Goal: Task Accomplishment & Management: Manage account settings

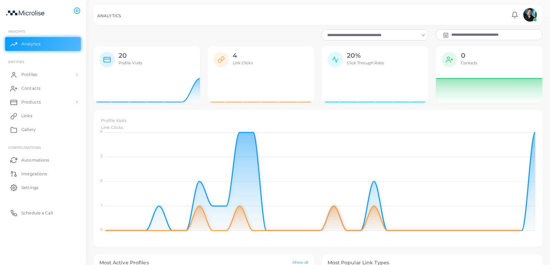
scroll to position [0, 0]
click at [53, 69] on link "Profiles" at bounding box center [43, 75] width 76 height 14
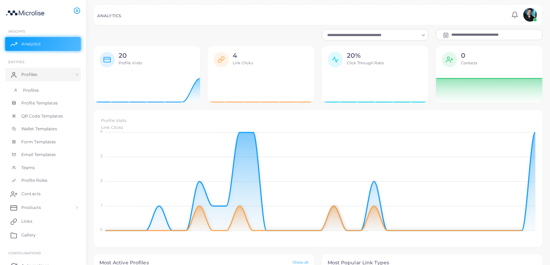
click at [45, 88] on link "Profiles" at bounding box center [43, 90] width 76 height 13
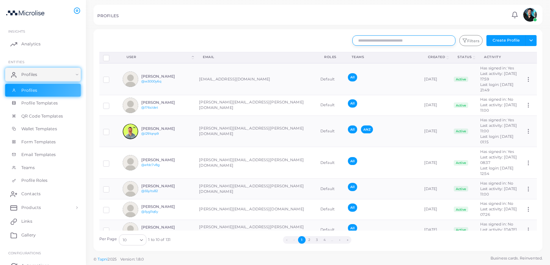
click at [377, 40] on input "text" at bounding box center [404, 40] width 103 height 10
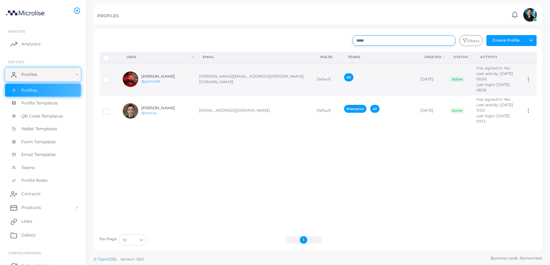
type input "*****"
click at [313, 67] on td "Default" at bounding box center [327, 79] width 28 height 32
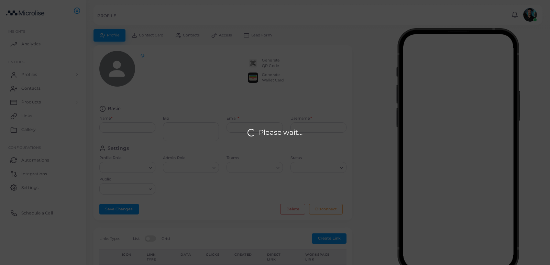
type input "**********"
type input "*******"
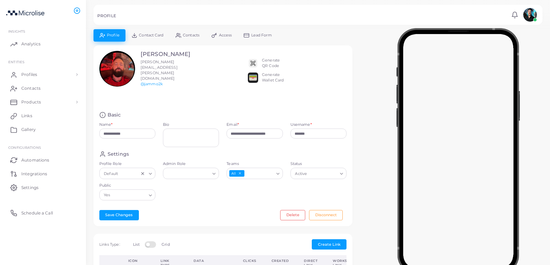
click at [200, 172] on div "Admin Role Loading..." at bounding box center [191, 171] width 64 height 21
click at [202, 170] on input "Admin Role" at bounding box center [188, 174] width 44 height 8
click at [201, 183] on li "Admin" at bounding box center [191, 188] width 56 height 10
click at [130, 210] on button "Save Changes" at bounding box center [119, 215] width 40 height 10
click at [43, 72] on link "Profiles" at bounding box center [43, 75] width 76 height 14
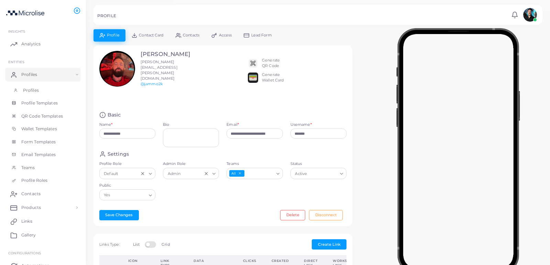
click at [43, 88] on link "Profiles" at bounding box center [43, 90] width 76 height 13
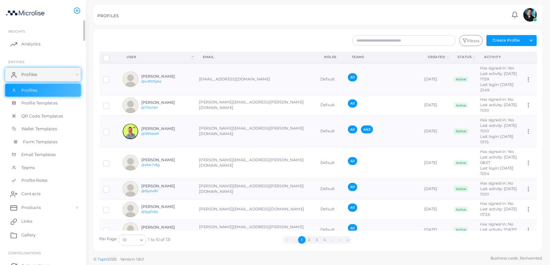
click at [40, 146] on link "Form Templates" at bounding box center [43, 142] width 76 height 13
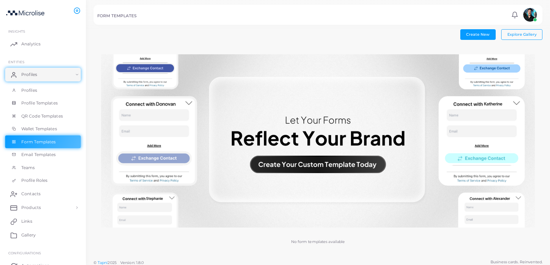
click at [304, 162] on img at bounding box center [318, 141] width 434 height 174
click at [61, 105] on link "Profile Templates" at bounding box center [43, 103] width 76 height 13
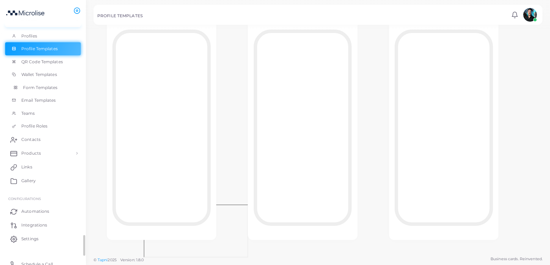
scroll to position [59, 0]
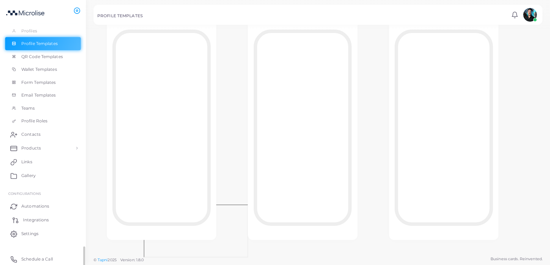
click at [28, 221] on span "Integrations" at bounding box center [36, 220] width 26 height 6
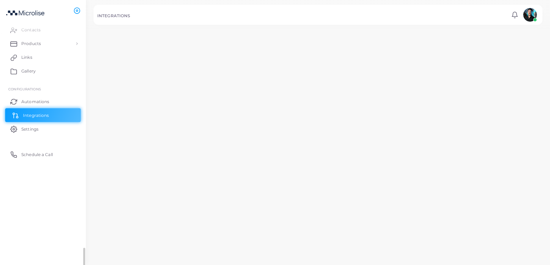
scroll to position [58, 0]
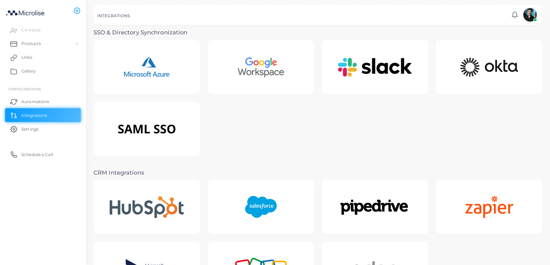
click at [250, 224] on img at bounding box center [261, 207] width 52 height 43
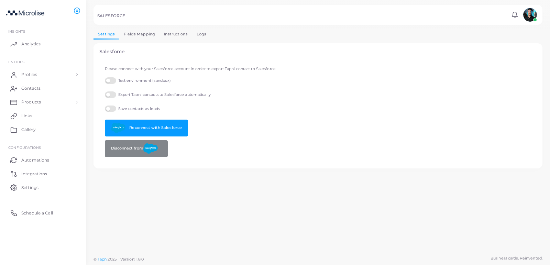
click at [150, 35] on link "Fields Mapping" at bounding box center [139, 34] width 40 height 10
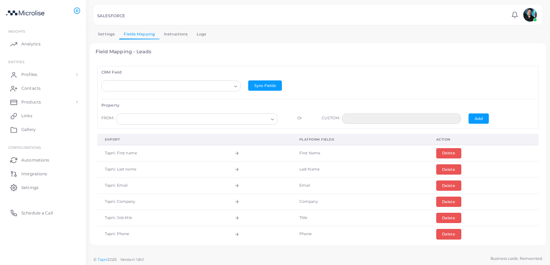
click at [176, 33] on link "Instructions" at bounding box center [176, 34] width 33 height 10
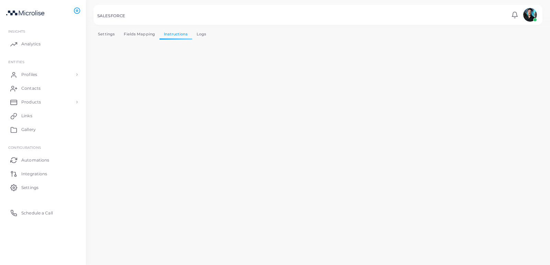
click at [202, 40] on div "Settings Fields Mapping Instructions Logs Salesforce Please connect with your S…" at bounding box center [318, 147] width 449 height 236
click at [202, 36] on link "Logs" at bounding box center [201, 34] width 19 height 10
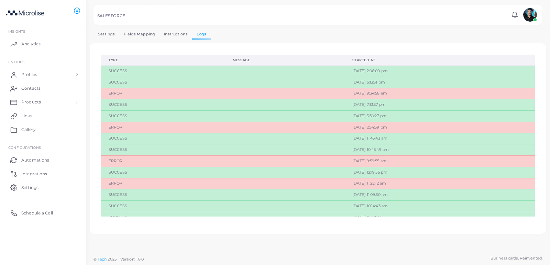
click at [172, 34] on link "Instructions" at bounding box center [176, 34] width 33 height 10
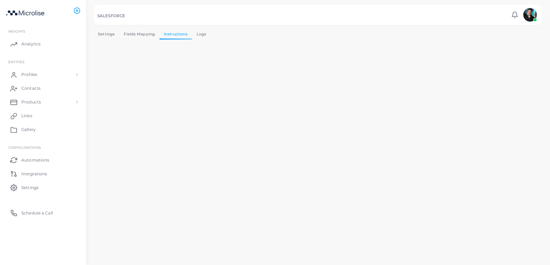
click at [134, 33] on link "Fields Mapping" at bounding box center [139, 34] width 40 height 10
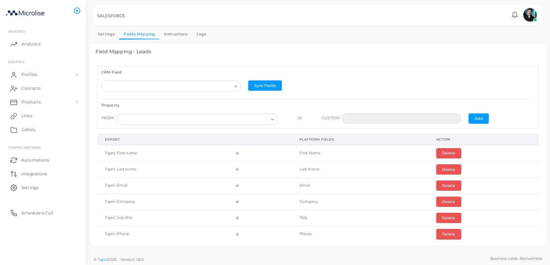
click at [114, 37] on link "Settings" at bounding box center [107, 34] width 26 height 10
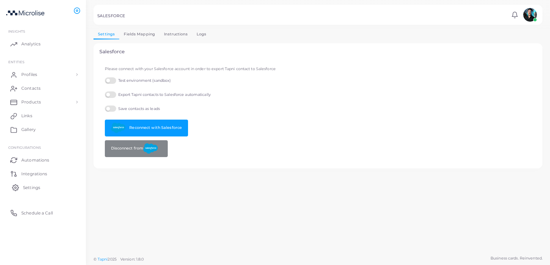
click at [30, 190] on span "Settings" at bounding box center [31, 188] width 17 height 6
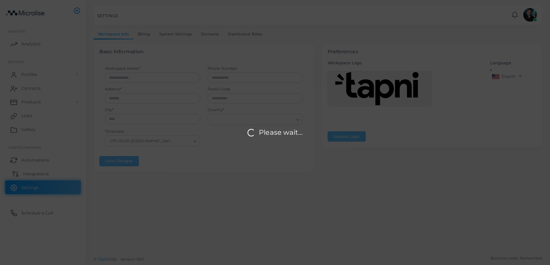
type input "*********"
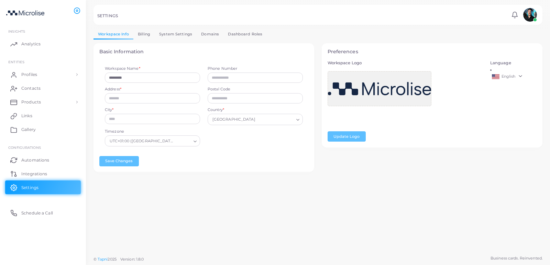
click at [502, 80] on link "English" at bounding box center [513, 77] width 47 height 8
click at [502, 78] on span "English" at bounding box center [509, 76] width 14 height 5
click at [250, 34] on link "Dashboard Roles" at bounding box center [245, 34] width 43 height 10
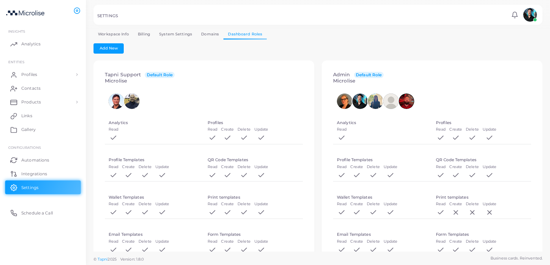
click at [112, 36] on link "Workspace Info" at bounding box center [114, 34] width 40 height 10
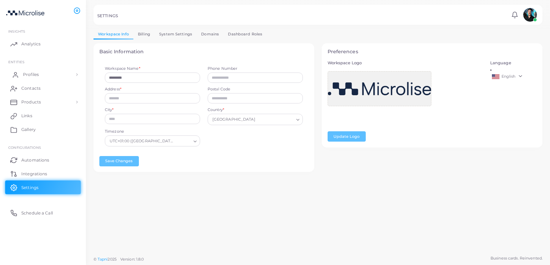
click at [49, 70] on link "Profiles" at bounding box center [43, 75] width 76 height 14
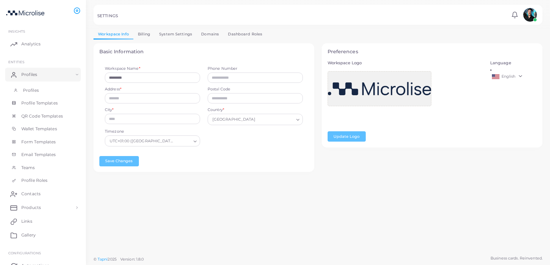
click at [43, 95] on link "Profiles" at bounding box center [43, 90] width 76 height 13
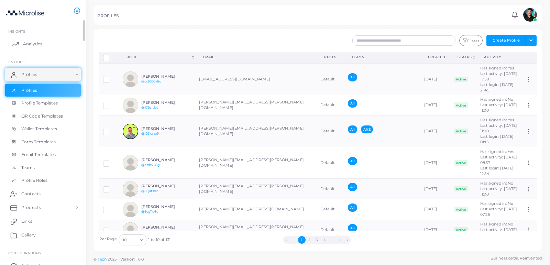
click at [54, 39] on link "Analytics" at bounding box center [43, 44] width 76 height 14
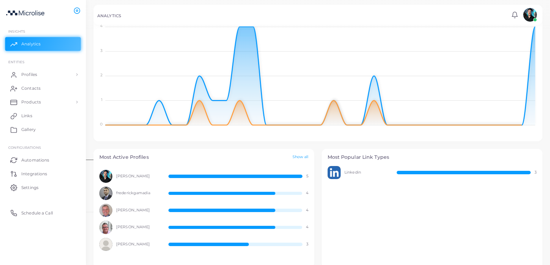
scroll to position [120, 0]
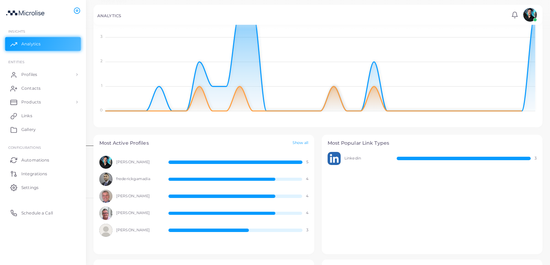
click at [145, 177] on span "frederickgamadia" at bounding box center [138, 179] width 45 height 6
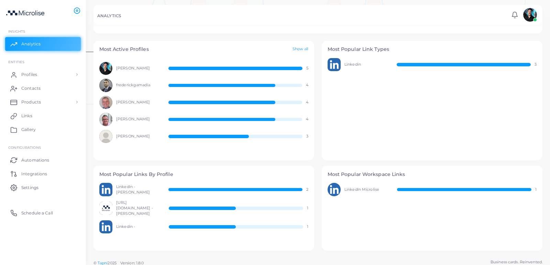
scroll to position [217, 0]
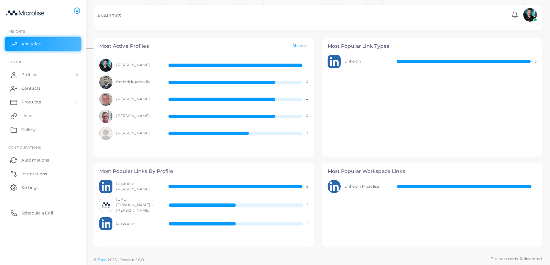
click at [135, 205] on span "[URL][DOMAIN_NAME] - [PERSON_NAME]" at bounding box center [138, 205] width 45 height 17
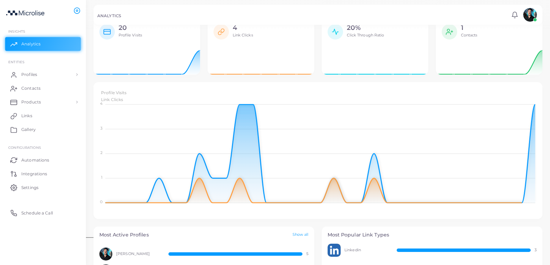
scroll to position [0, 0]
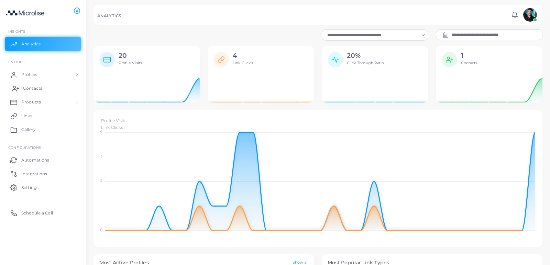
click at [48, 89] on link "Contacts" at bounding box center [43, 89] width 76 height 14
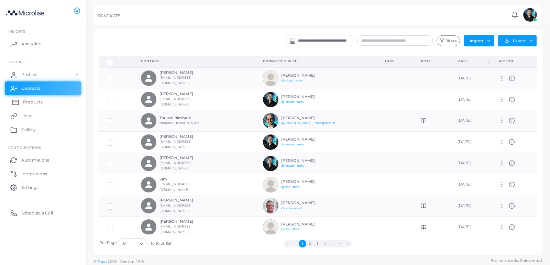
click at [48, 101] on link "Products" at bounding box center [43, 102] width 76 height 14
click at [52, 79] on link "Profiles" at bounding box center [43, 75] width 76 height 14
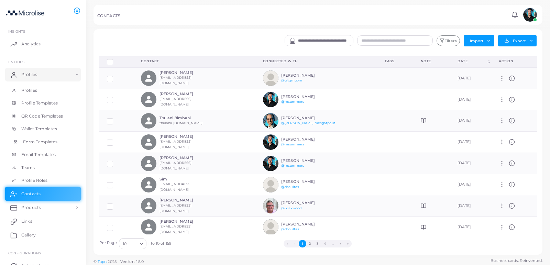
click at [42, 141] on span "Form Templates" at bounding box center [40, 142] width 35 height 6
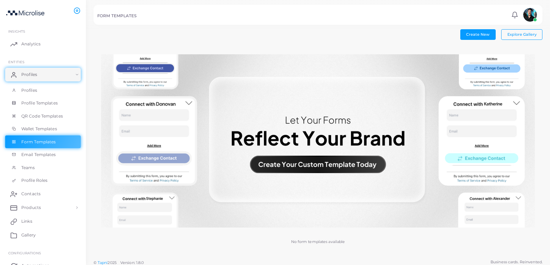
click at [323, 171] on img at bounding box center [318, 141] width 434 height 174
click at [515, 37] on button "Explore Gallery" at bounding box center [521, 34] width 41 height 10
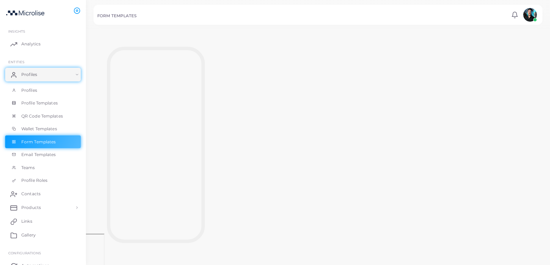
scroll to position [24, 0]
click at [260, 143] on div at bounding box center [318, 153] width 449 height 238
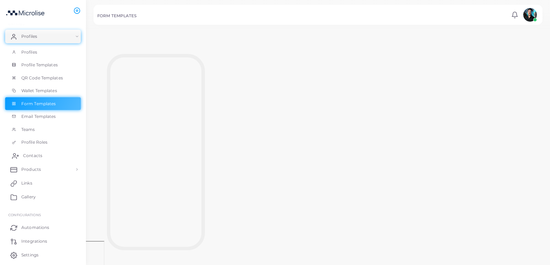
scroll to position [59, 0]
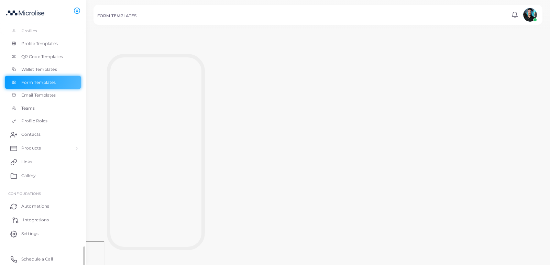
click at [41, 214] on link "Integrations" at bounding box center [43, 220] width 76 height 14
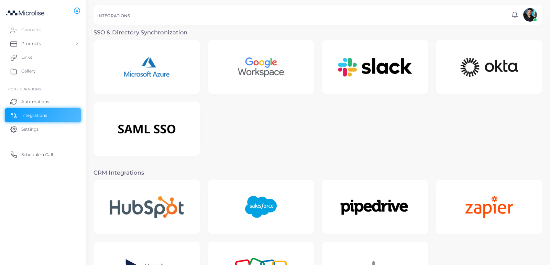
click at [234, 203] on div at bounding box center [261, 207] width 107 height 54
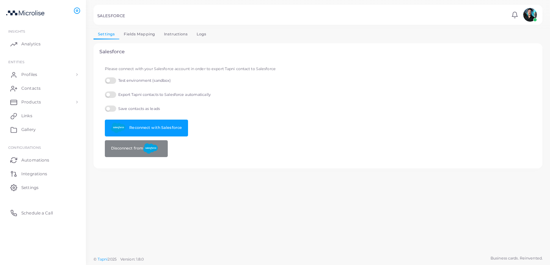
click at [134, 40] on div "Settings Fields Mapping Instructions Logs Salesforce Please connect with your S…" at bounding box center [318, 98] width 449 height 139
click at [138, 37] on link "Fields Mapping" at bounding box center [139, 34] width 40 height 10
